Goal: Find specific page/section

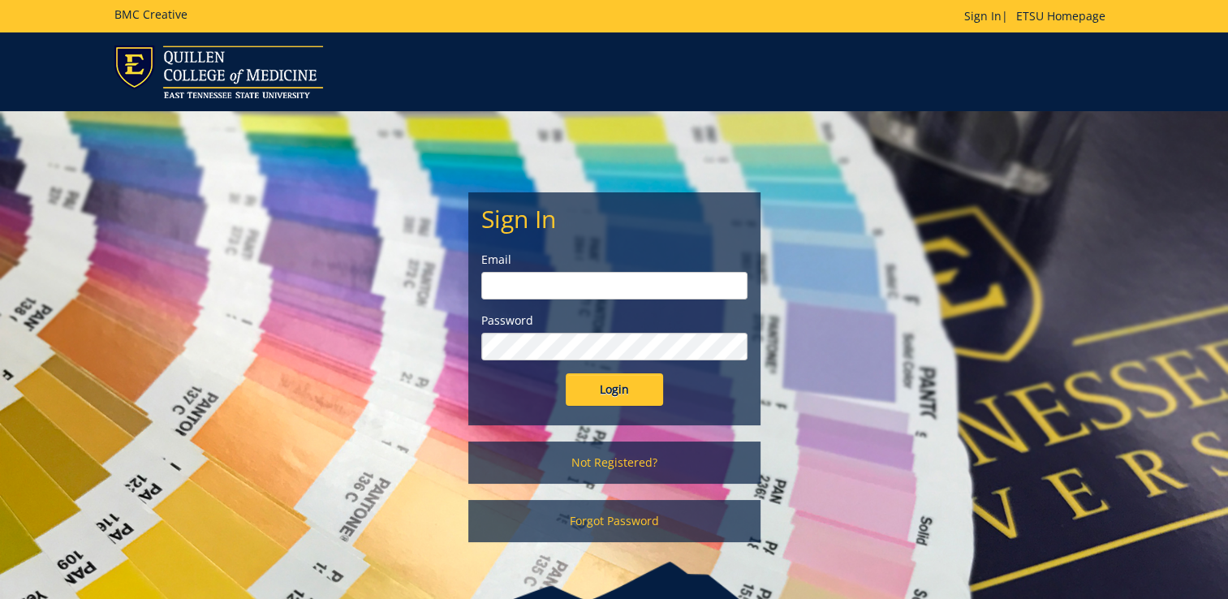
type input "robertsjm3@etsu.edu"
click at [577, 385] on input "Login" at bounding box center [614, 389] width 97 height 32
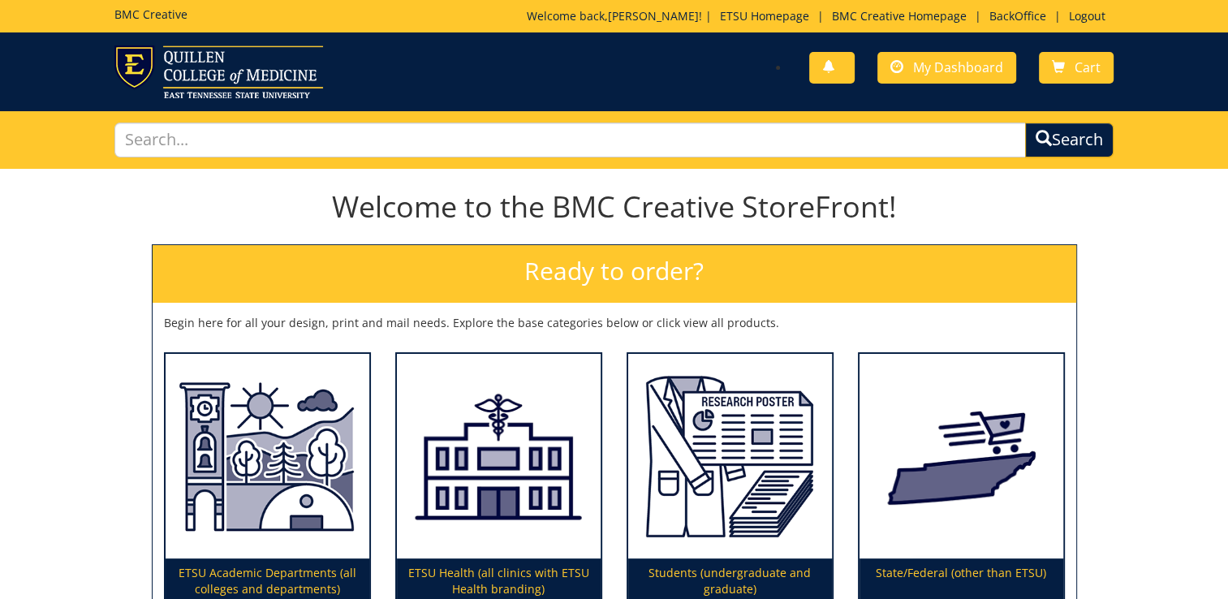
scroll to position [8, 0]
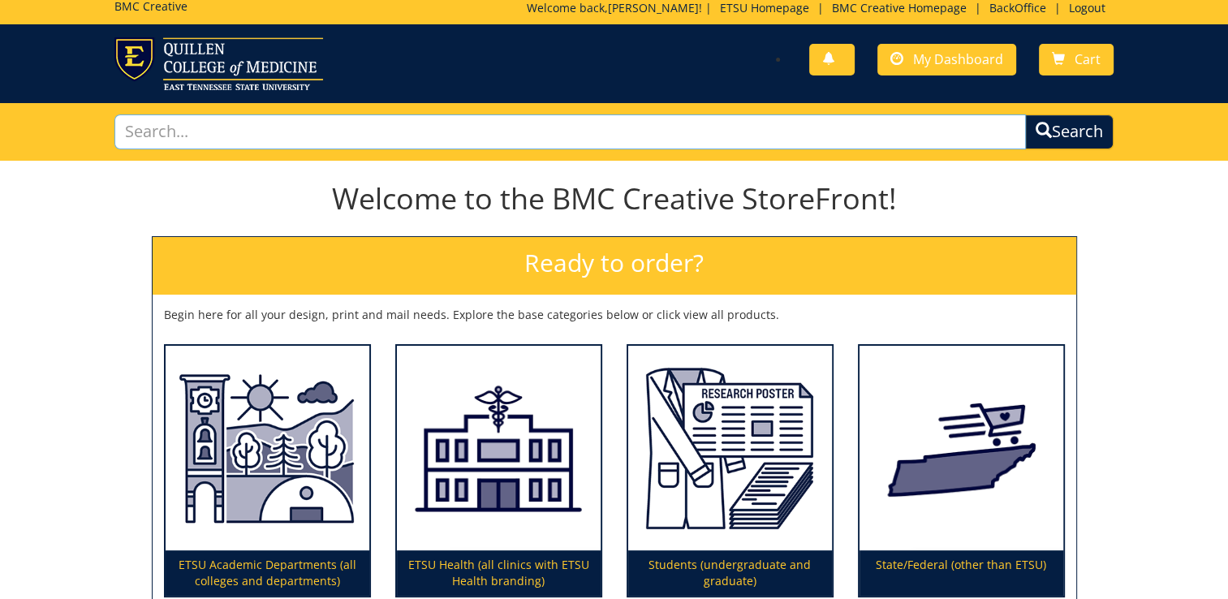
click at [483, 148] on input "text" at bounding box center [570, 131] width 912 height 35
type input "identity"
click at [1025, 114] on button "Search" at bounding box center [1069, 131] width 88 height 35
